Goal: Navigation & Orientation: Understand site structure

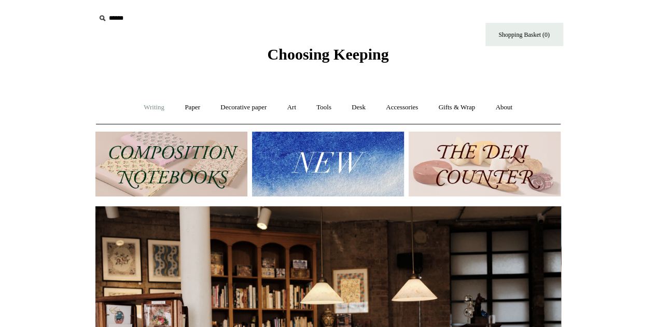
click at [145, 107] on link "Writing +" at bounding box center [153, 108] width 39 height 28
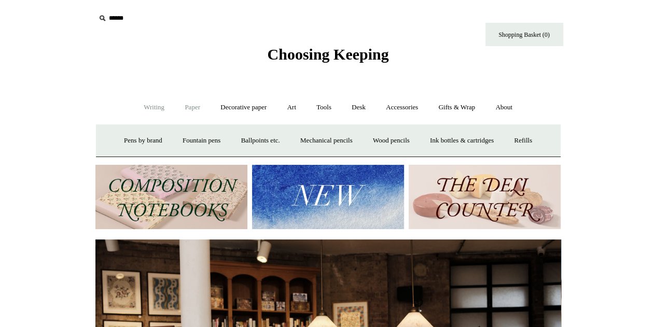
click at [190, 109] on link "Paper +" at bounding box center [192, 108] width 34 height 28
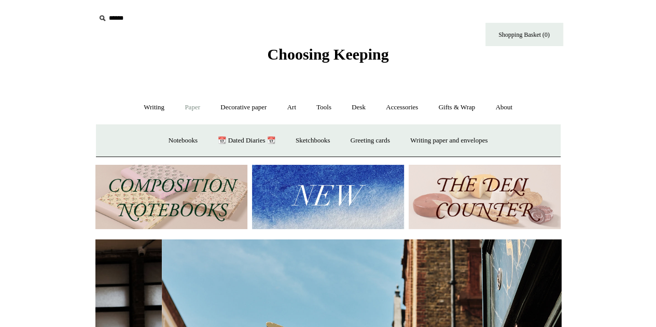
scroll to position [0, 466]
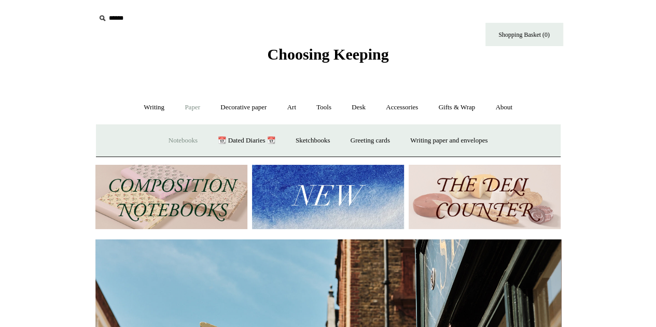
click at [175, 139] on link "Notebooks +" at bounding box center [183, 141] width 48 height 28
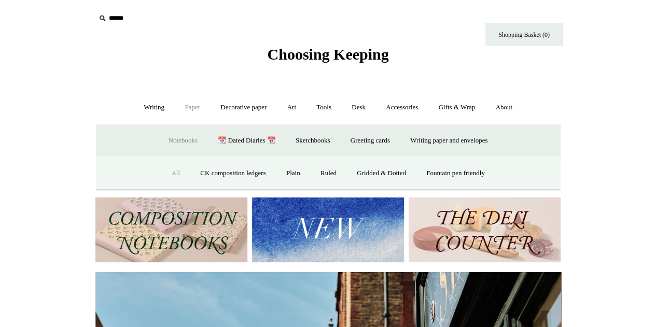
scroll to position [0, 55]
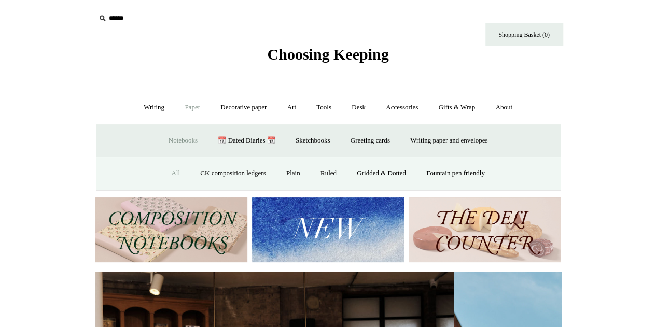
click at [166, 171] on link "All" at bounding box center [176, 174] width 28 height 28
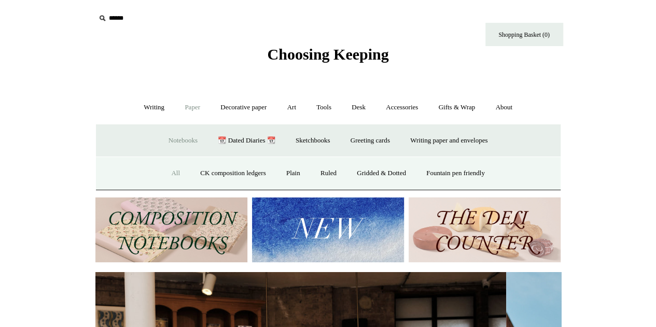
scroll to position [0, 0]
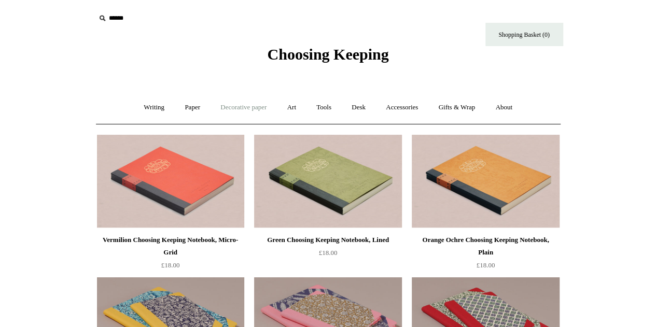
click at [234, 107] on link "Decorative paper +" at bounding box center [243, 108] width 65 height 28
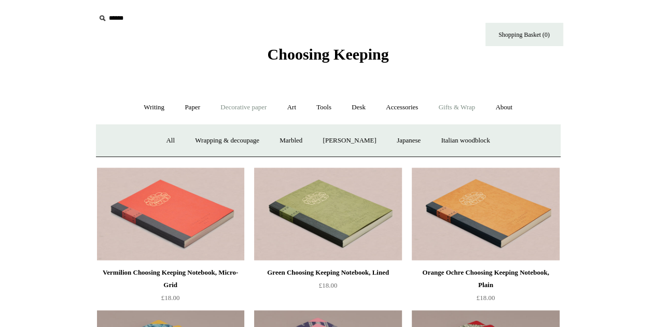
click at [458, 111] on link "Gifts & Wrap +" at bounding box center [457, 108] width 56 height 28
click at [412, 107] on link "Accessories +" at bounding box center [402, 108] width 51 height 28
click at [155, 143] on link "Personal Accessories +" at bounding box center [151, 141] width 75 height 28
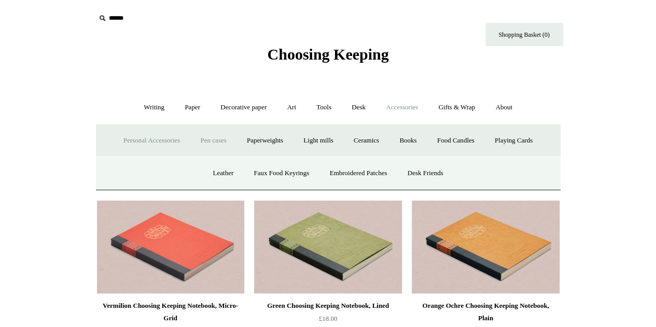
click at [212, 141] on link "Pen cases" at bounding box center [213, 141] width 45 height 28
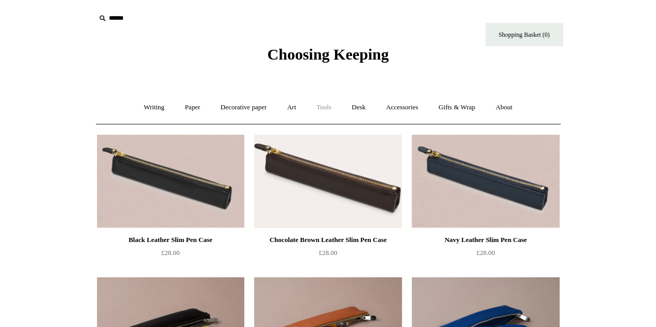
click at [327, 108] on link "Tools +" at bounding box center [324, 108] width 34 height 28
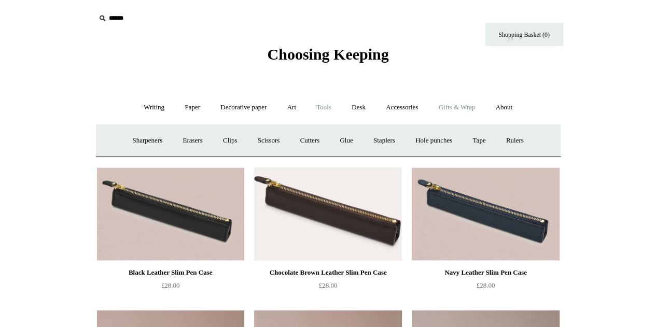
click at [448, 111] on link "Gifts & Wrap +" at bounding box center [457, 108] width 56 height 28
click at [482, 141] on link "Gifts +" at bounding box center [475, 141] width 32 height 28
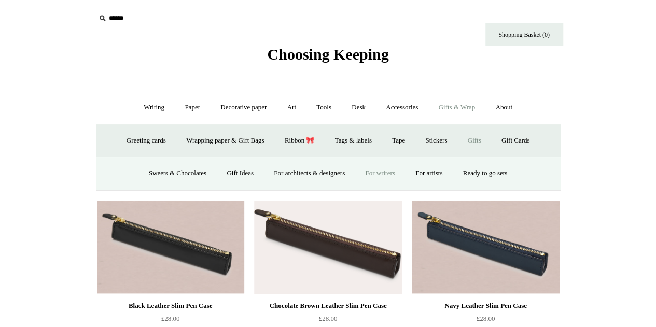
click at [398, 174] on link "For writers" at bounding box center [380, 174] width 48 height 28
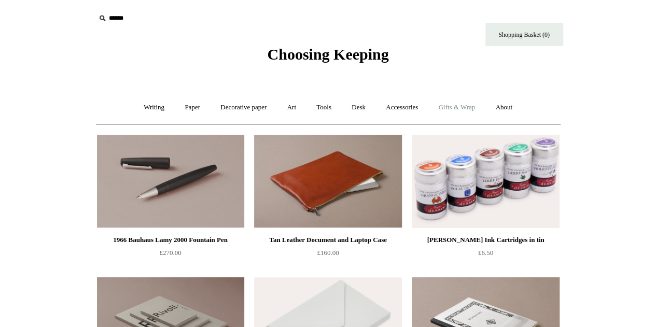
click at [469, 104] on link "Gifts & Wrap +" at bounding box center [457, 108] width 56 height 28
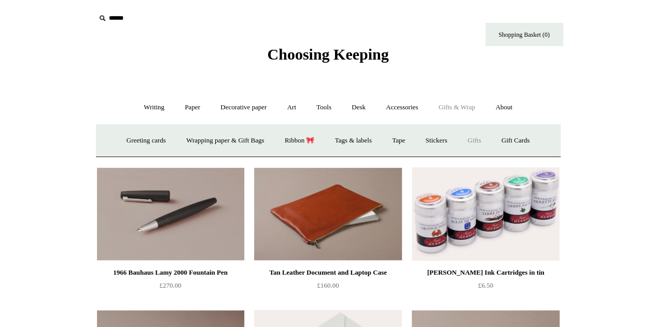
click at [482, 141] on link "Gifts +" at bounding box center [475, 141] width 32 height 28
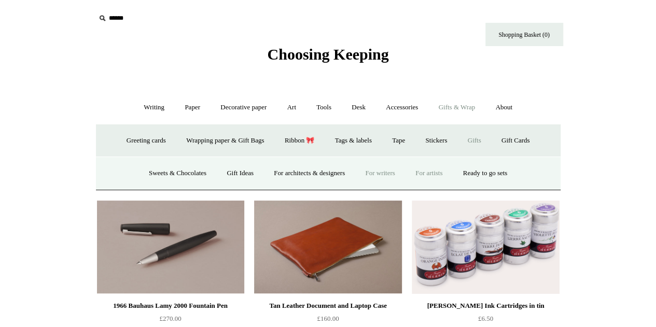
click at [432, 174] on link "For artists" at bounding box center [429, 174] width 46 height 28
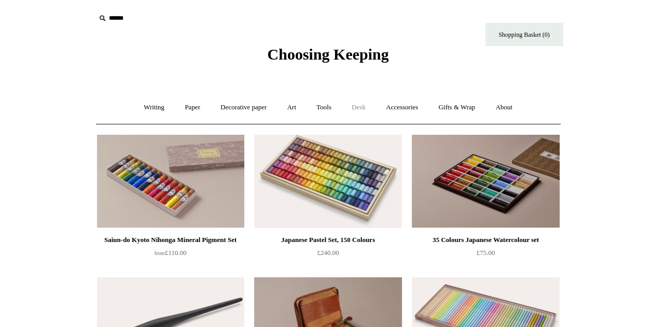
click at [363, 105] on link "Desk +" at bounding box center [358, 108] width 33 height 28
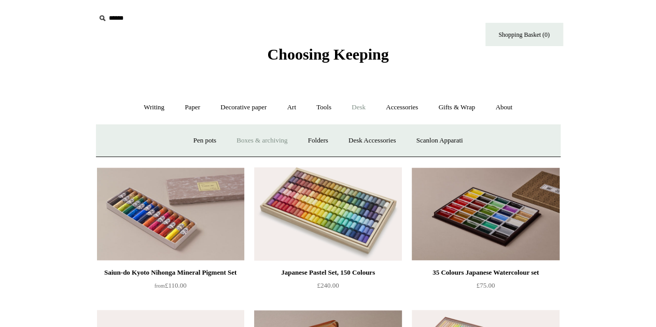
click at [262, 140] on link "Boxes & archiving" at bounding box center [262, 141] width 70 height 28
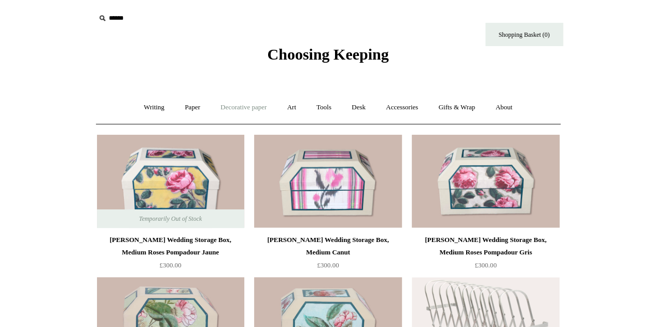
click at [230, 109] on link "Decorative paper +" at bounding box center [243, 108] width 65 height 28
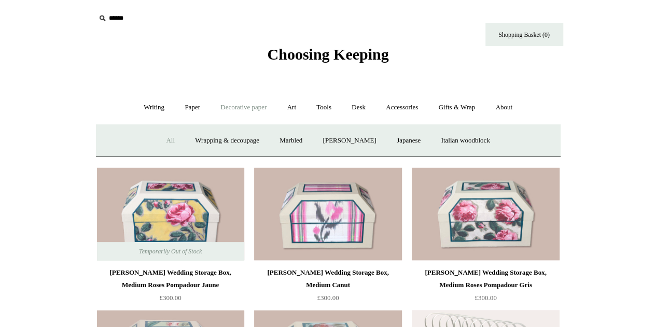
click at [159, 140] on link "All" at bounding box center [171, 141] width 28 height 28
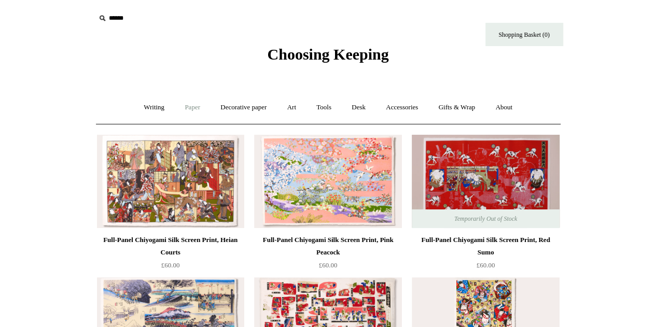
click at [193, 105] on link "Paper +" at bounding box center [192, 108] width 34 height 28
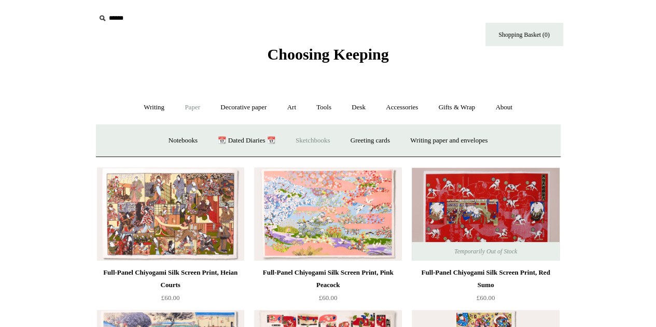
click at [300, 140] on link "Sketchbooks +" at bounding box center [312, 141] width 53 height 28
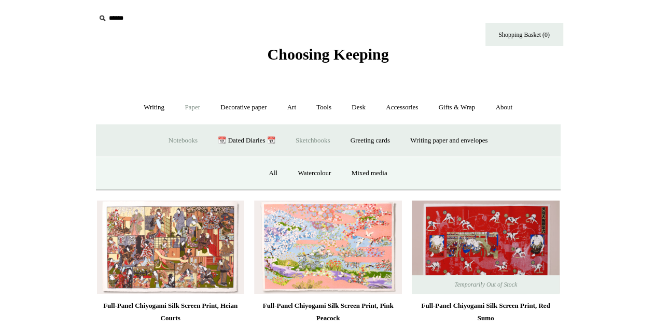
click at [181, 140] on link "Notebooks +" at bounding box center [183, 141] width 48 height 28
click at [310, 142] on link "Sketchbooks +" at bounding box center [312, 141] width 53 height 28
click at [275, 172] on link "All" at bounding box center [273, 174] width 28 height 28
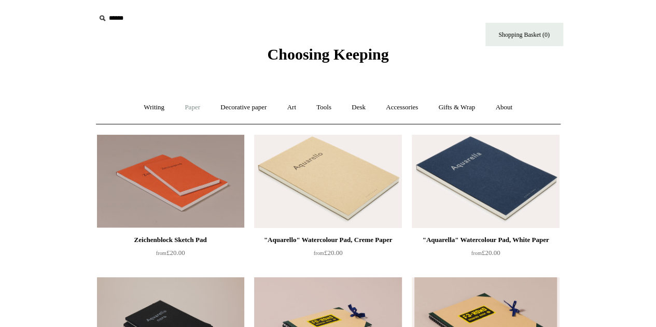
click at [188, 109] on link "Paper +" at bounding box center [192, 108] width 34 height 28
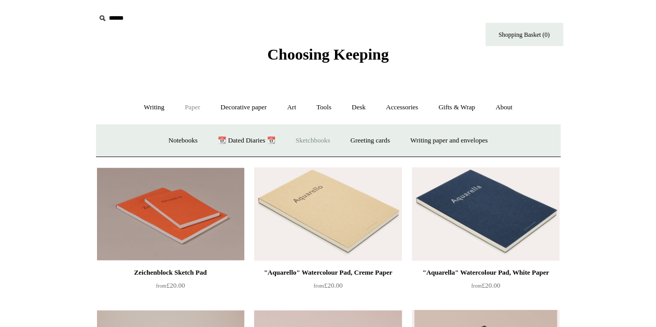
click at [294, 140] on link "Sketchbooks +" at bounding box center [312, 141] width 53 height 28
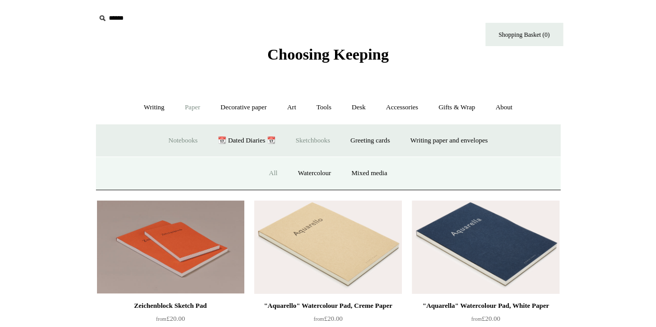
click at [173, 136] on link "Notebooks +" at bounding box center [183, 141] width 48 height 28
click at [167, 171] on link "All" at bounding box center [176, 174] width 28 height 28
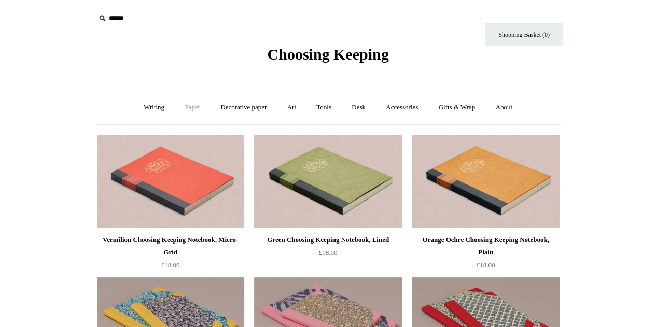
click at [186, 107] on link "Paper +" at bounding box center [192, 108] width 34 height 28
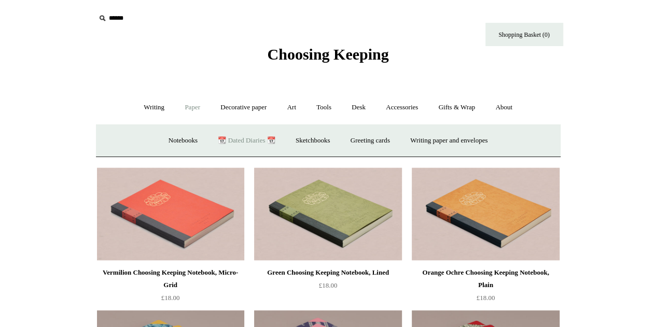
click at [236, 141] on link "📆 Dated Diaries 📆" at bounding box center [247, 141] width 76 height 28
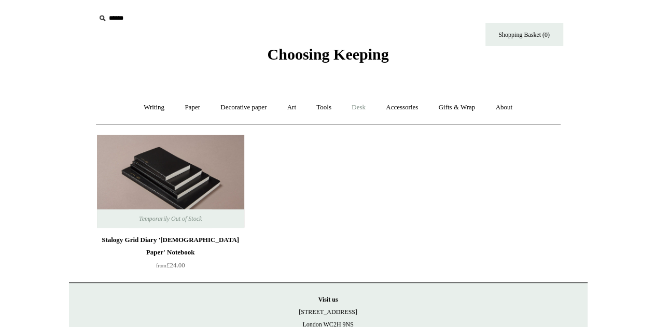
click at [372, 107] on link "Desk +" at bounding box center [358, 108] width 33 height 28
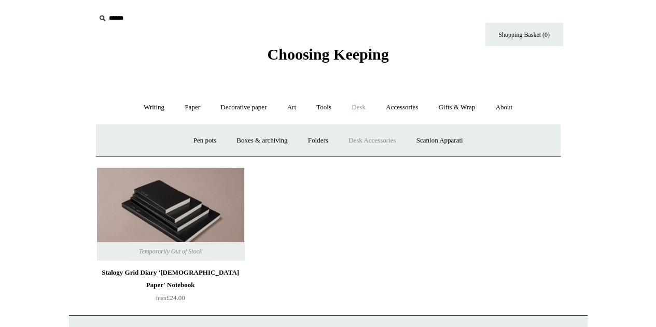
click at [391, 135] on link "Desk Accessories" at bounding box center [372, 141] width 66 height 28
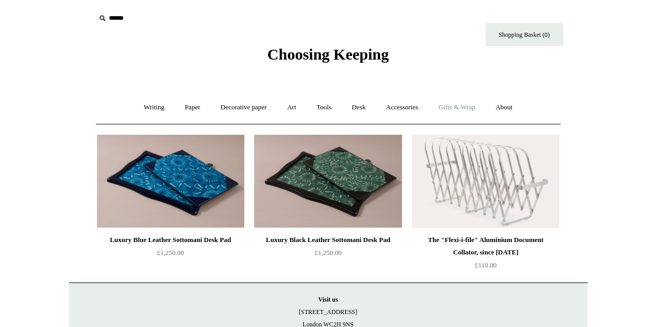
click at [471, 109] on link "Gifts & Wrap +" at bounding box center [457, 108] width 56 height 28
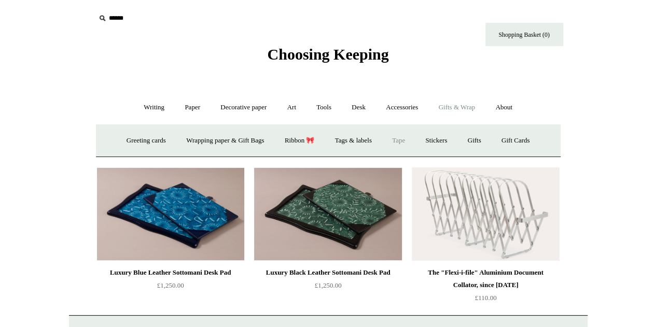
click at [401, 140] on link "Tape" at bounding box center [399, 141] width 32 height 28
